Goal: Information Seeking & Learning: Compare options

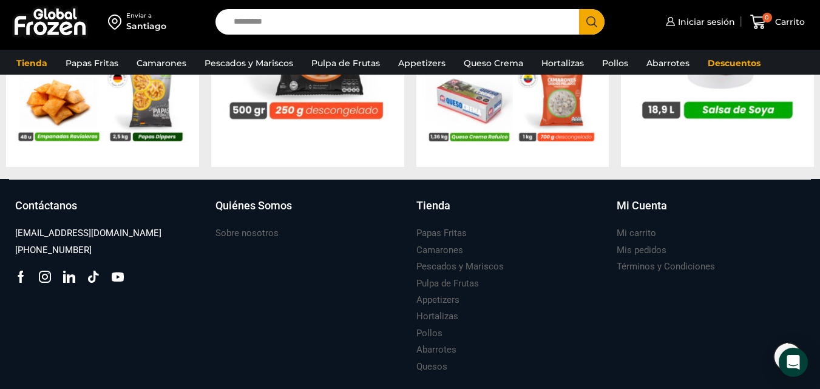
scroll to position [1322, 0]
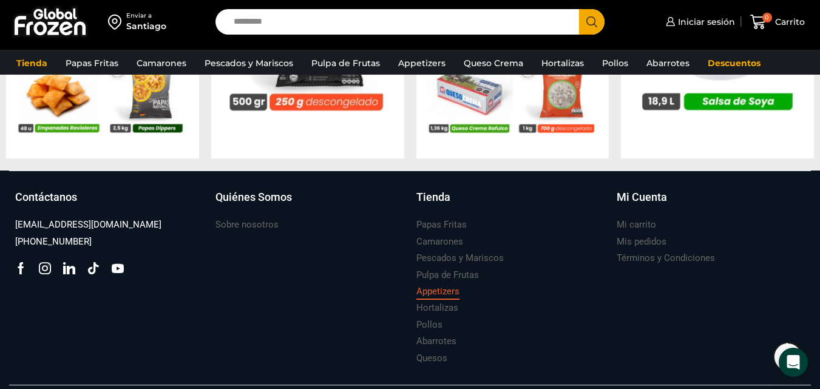
click at [442, 286] on h3 "Appetizers" at bounding box center [438, 291] width 43 height 13
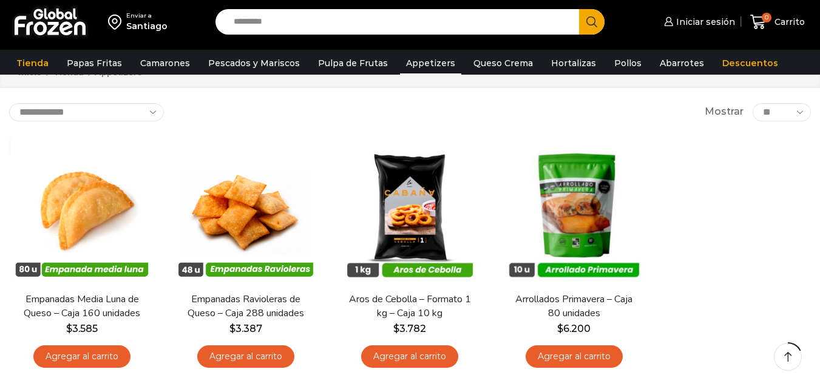
scroll to position [70, 0]
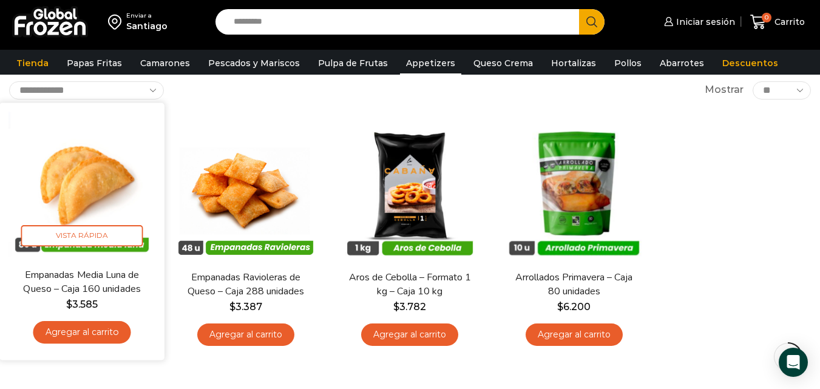
click at [87, 169] on img at bounding box center [82, 185] width 147 height 147
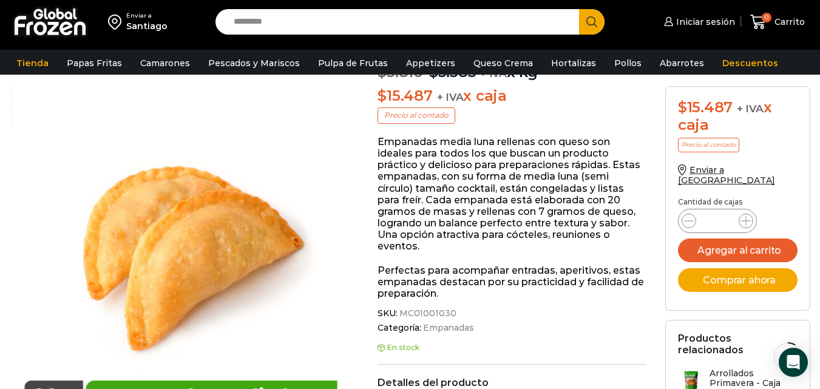
scroll to position [163, 0]
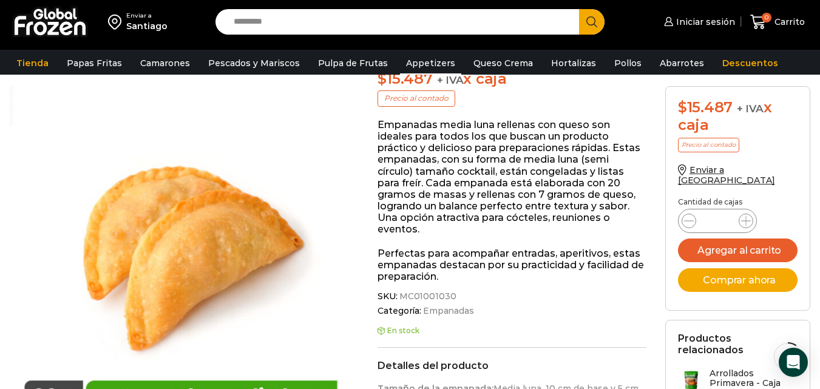
click at [434, 63] on link "Appetizers" at bounding box center [430, 63] width 61 height 23
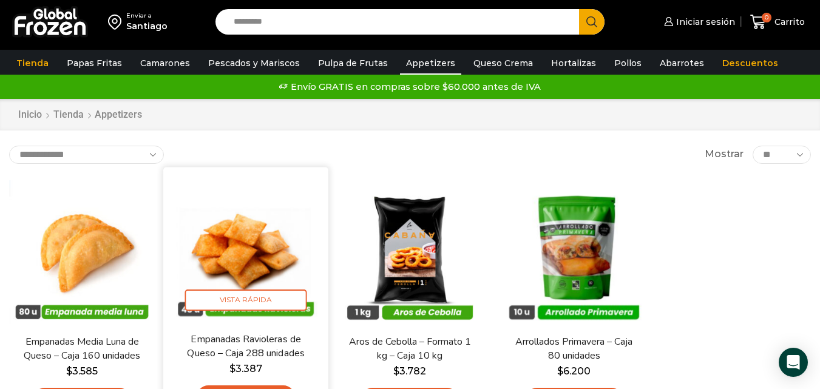
click at [219, 254] on img at bounding box center [245, 249] width 147 height 147
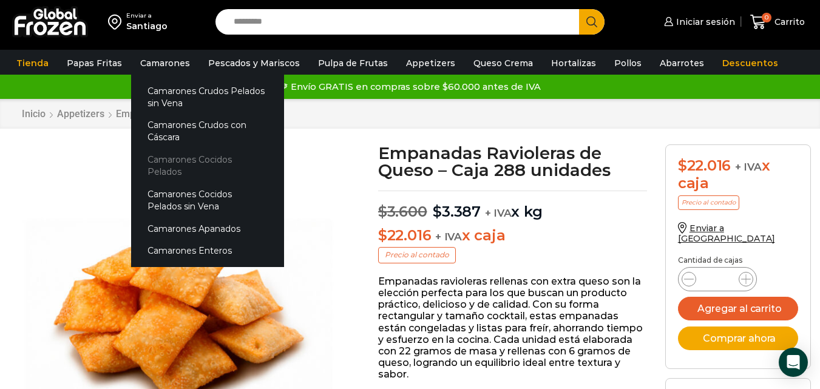
click at [228, 156] on link "Camarones Cocidos Pelados" at bounding box center [207, 166] width 153 height 35
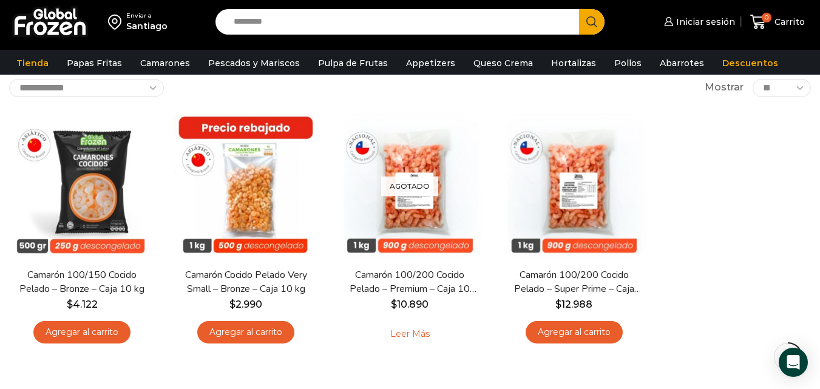
scroll to position [97, 0]
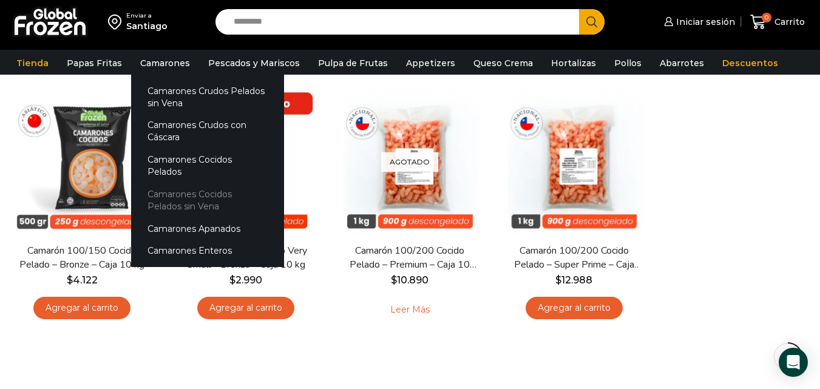
click at [177, 183] on link "Camarones Cocidos Pelados sin Vena" at bounding box center [207, 200] width 153 height 35
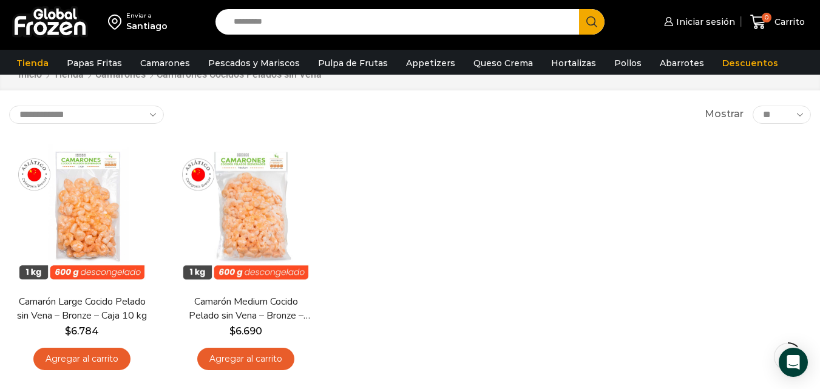
scroll to position [49, 0]
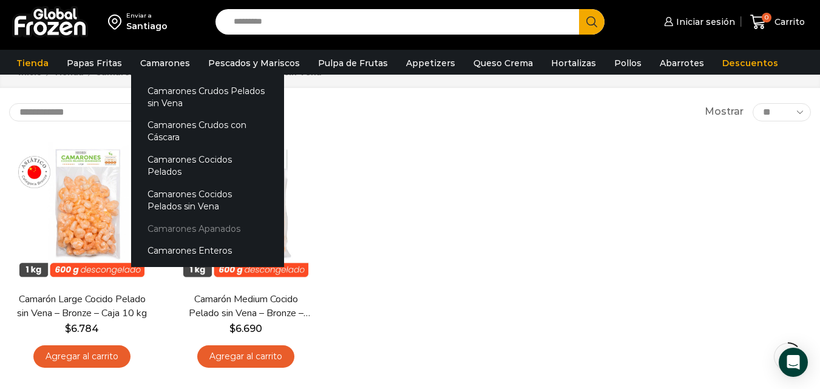
click at [208, 217] on link "Camarones Apanados" at bounding box center [207, 228] width 153 height 22
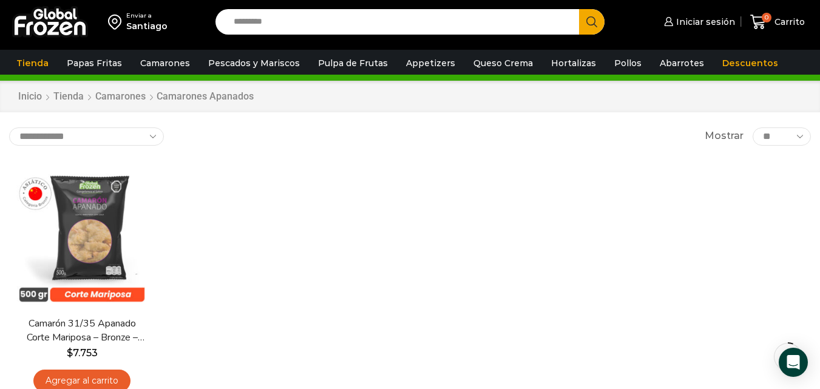
scroll to position [49, 0]
